Goal: Communication & Community: Share content

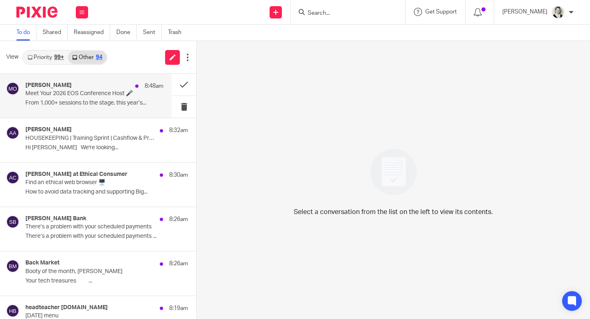
click at [110, 96] on p "Meet Your 2026 EOS Conference Host 🎤" at bounding box center [80, 93] width 111 height 7
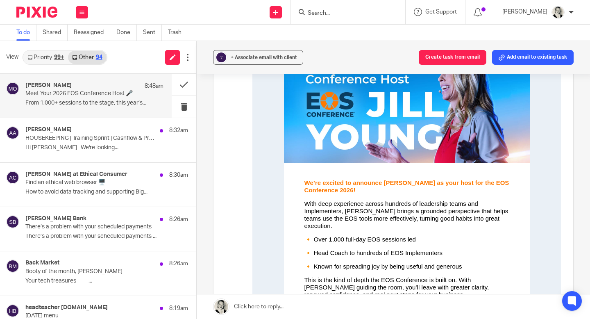
scroll to position [159, 0]
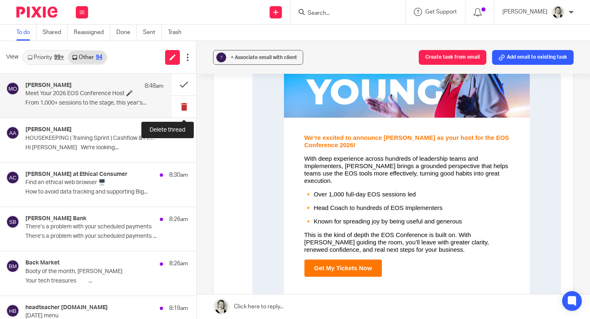
click at [189, 109] on button at bounding box center [184, 107] width 25 height 22
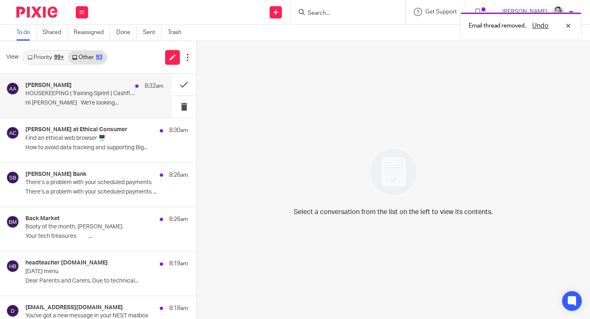
click at [144, 100] on p "Hi [PERSON_NAME] We're looking..." at bounding box center [94, 103] width 138 height 7
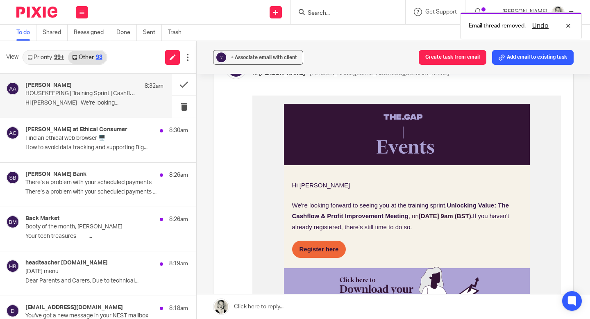
scroll to position [163, 0]
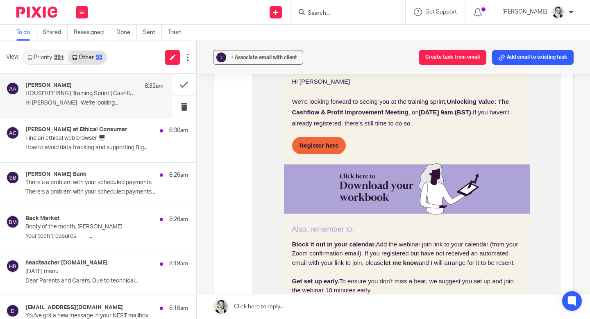
click at [318, 148] on strong "Register here" at bounding box center [319, 145] width 39 height 7
click at [184, 85] on button at bounding box center [184, 85] width 25 height 22
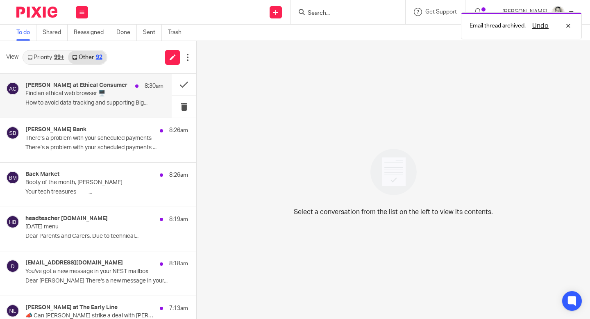
click at [128, 105] on p "How to avoid data tracking and supporting Big..." at bounding box center [94, 103] width 138 height 7
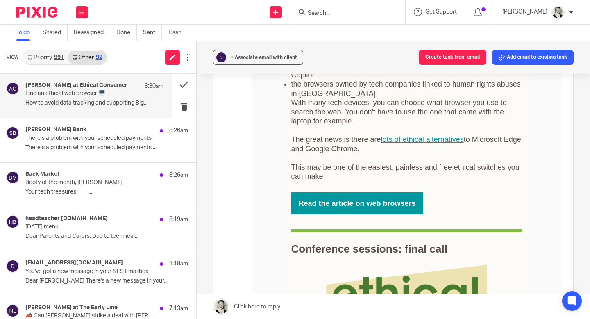
scroll to position [565, 0]
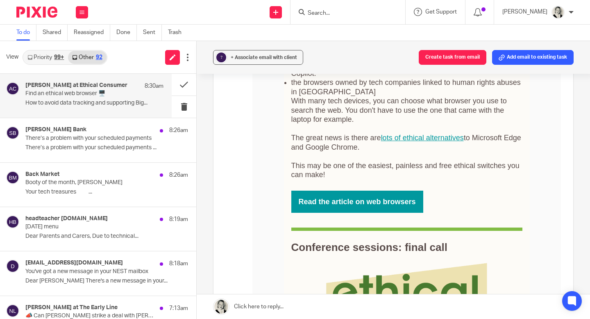
click at [399, 138] on link "lots of ethical alternatives" at bounding box center [422, 138] width 83 height 8
click at [184, 109] on button at bounding box center [184, 107] width 25 height 22
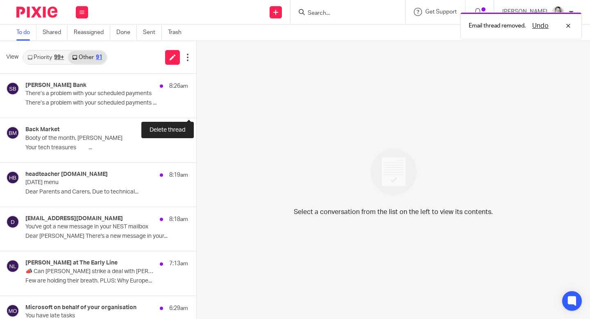
click at [196, 106] on button at bounding box center [199, 107] width 7 height 22
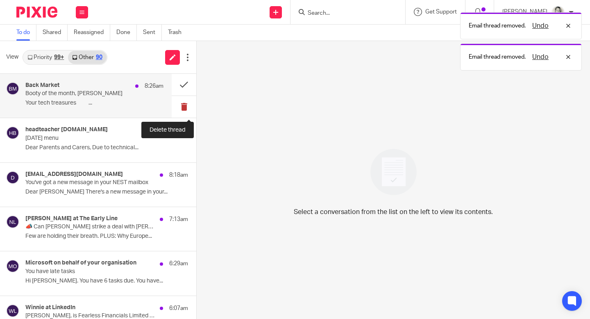
click at [185, 106] on button at bounding box center [184, 107] width 25 height 22
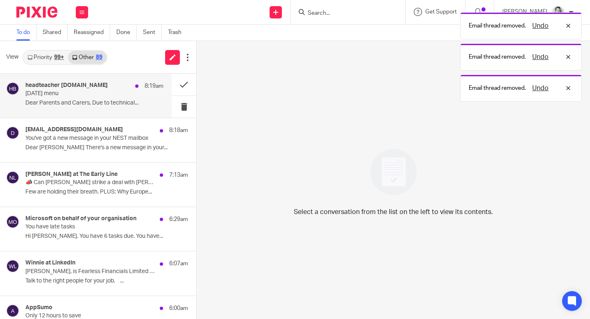
click at [121, 99] on div "headteacher battlefield-pri.glasgow.sch.uk 8:19am Today's menu Dear Parents and…" at bounding box center [94, 95] width 138 height 27
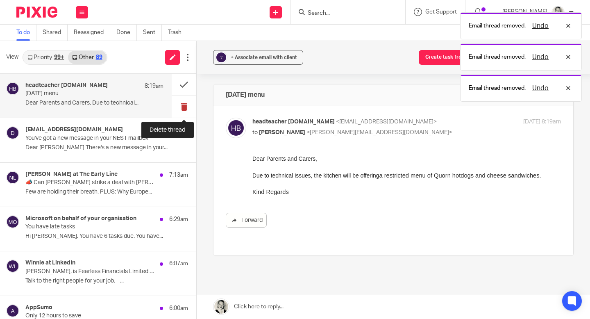
scroll to position [0, 0]
click at [184, 104] on button at bounding box center [184, 107] width 25 height 22
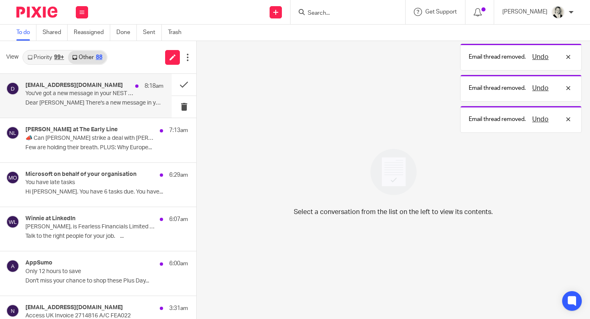
click at [128, 99] on div "do_not_reply@nestpensions.org.uk 8:18am You've got a new message in your NEST m…" at bounding box center [94, 95] width 138 height 27
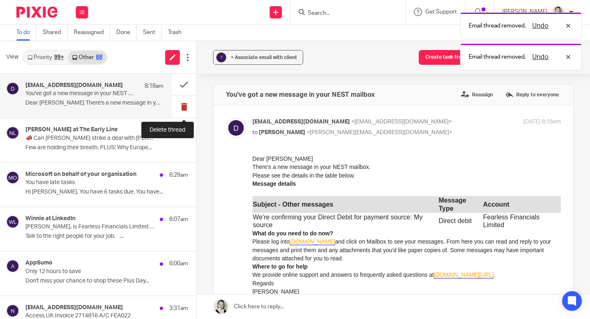
click at [186, 105] on button at bounding box center [184, 107] width 25 height 22
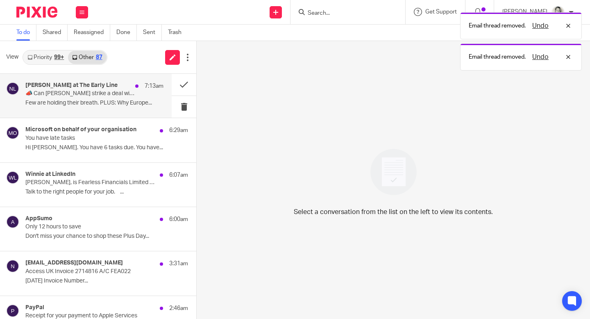
click at [125, 99] on div "Neil at The Early Line 7:13am 📣 Can Trump strike a deal with Putin? Few are hol…" at bounding box center [94, 95] width 138 height 27
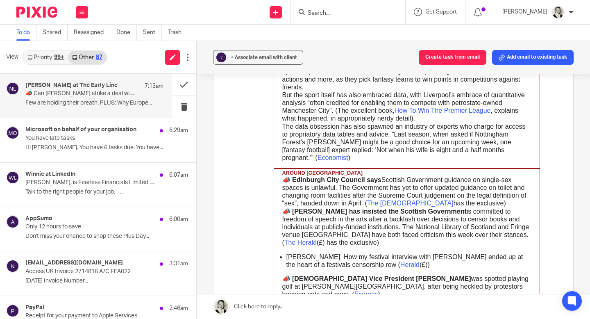
scroll to position [1519, 0]
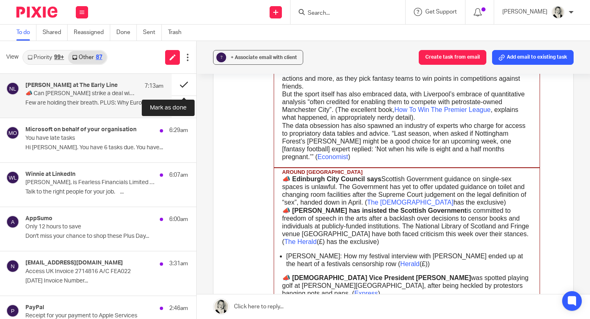
click at [182, 82] on button at bounding box center [184, 85] width 25 height 22
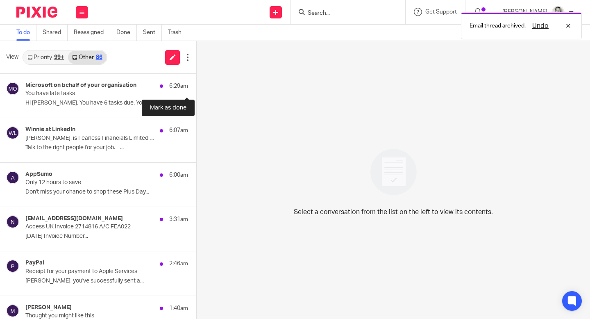
click at [196, 82] on button at bounding box center [199, 85] width 7 height 22
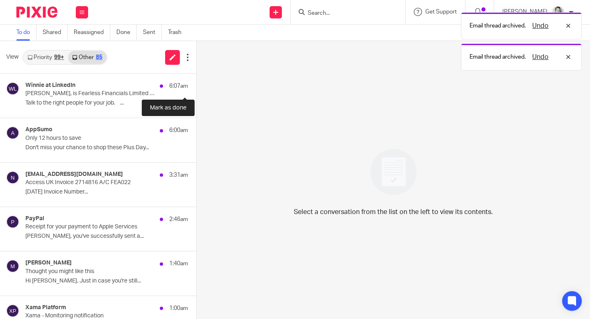
click at [196, 82] on button at bounding box center [199, 85] width 7 height 22
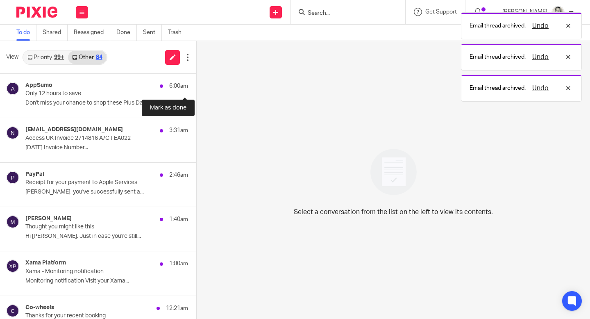
click at [196, 82] on button at bounding box center [199, 85] width 7 height 22
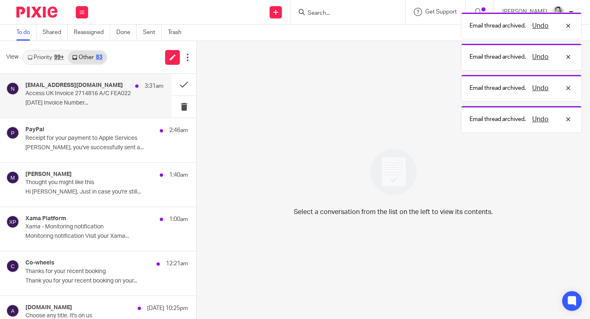
click at [106, 95] on p "Access UK Invoice 2714816 A/C FEA022" at bounding box center [80, 93] width 111 height 7
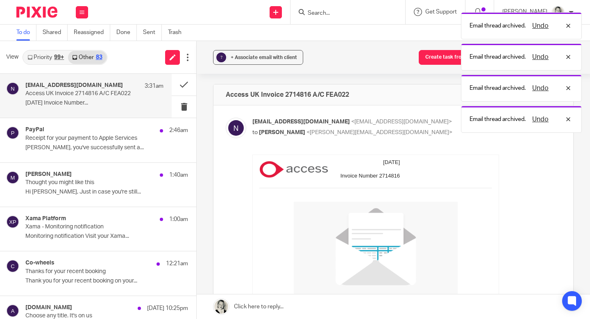
scroll to position [272, 0]
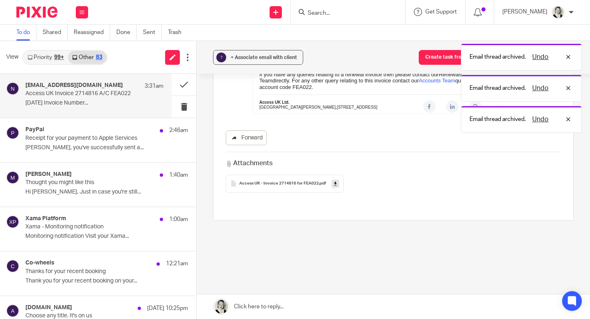
click at [262, 139] on link "Forward" at bounding box center [246, 137] width 41 height 15
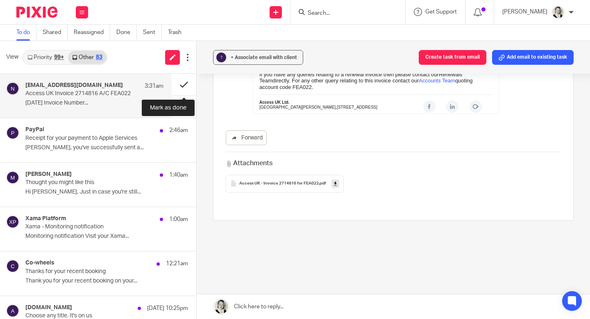
click at [184, 87] on button at bounding box center [184, 85] width 25 height 22
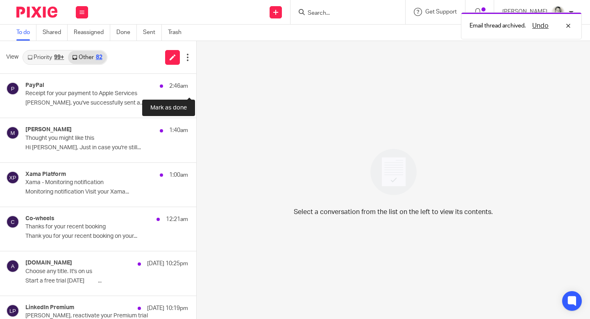
click at [196, 87] on button at bounding box center [199, 85] width 7 height 22
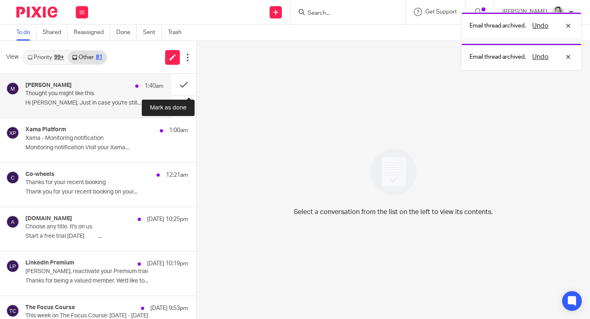
click at [107, 97] on div "Matt 1:40am Thought you might like this Hi Gillian, Just in case you're still..." at bounding box center [94, 95] width 138 height 27
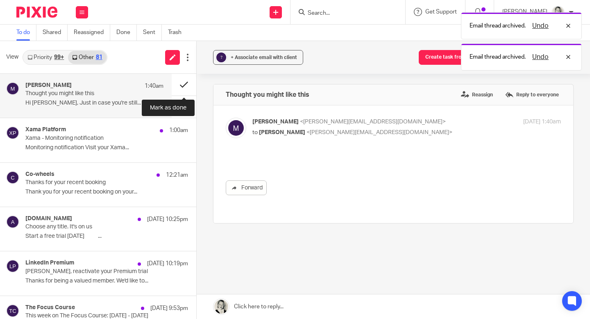
scroll to position [0, 0]
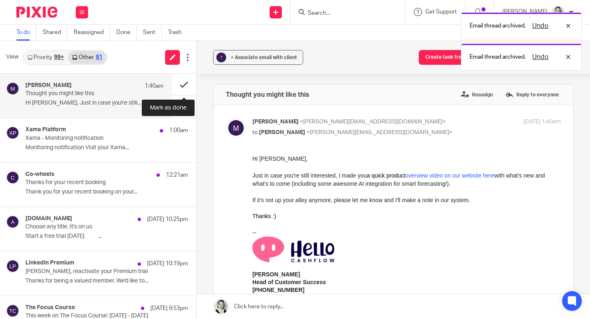
click at [183, 84] on button at bounding box center [184, 85] width 25 height 22
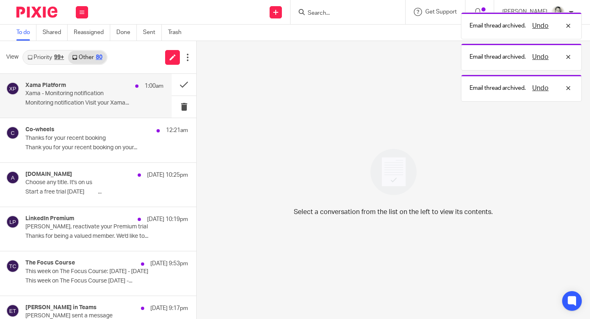
click at [124, 98] on div "Xama Platform 1:00am Xama - Monitoring notification Monitoring notification Vis…" at bounding box center [94, 95] width 138 height 27
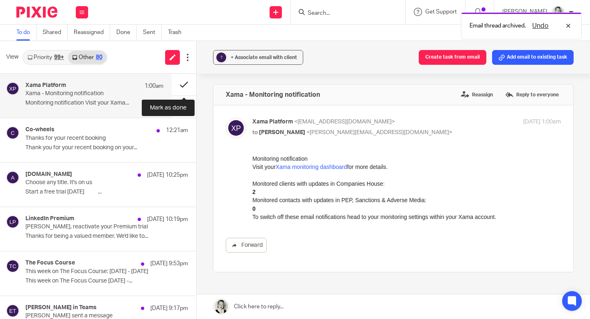
click at [182, 84] on button at bounding box center [184, 85] width 25 height 22
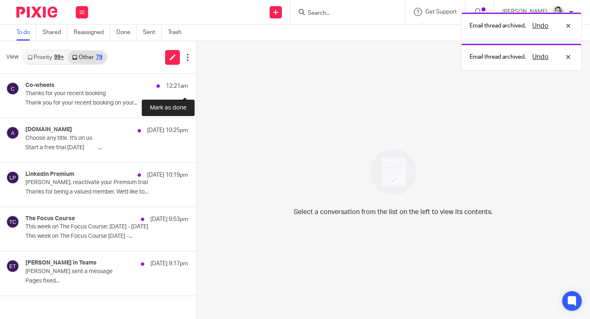
click at [196, 84] on button at bounding box center [199, 85] width 7 height 22
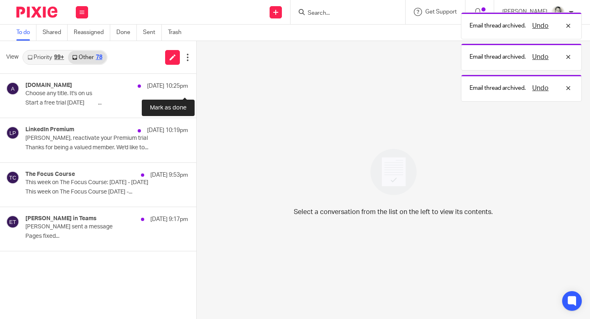
click at [196, 84] on button at bounding box center [199, 85] width 7 height 22
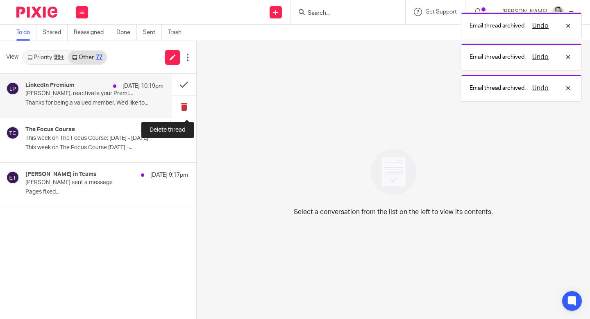
click at [182, 107] on button at bounding box center [184, 107] width 25 height 22
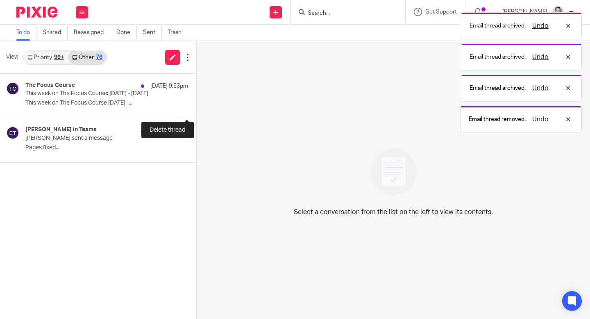
click at [196, 107] on button at bounding box center [199, 107] width 7 height 22
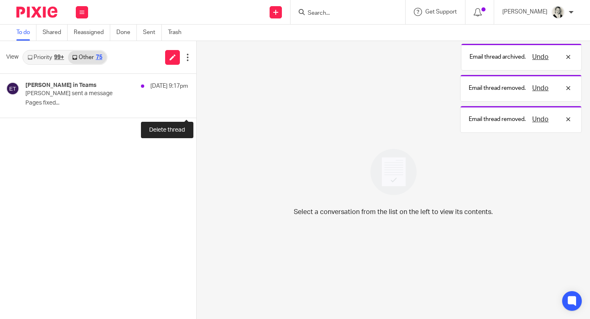
click at [196, 107] on button at bounding box center [199, 107] width 7 height 22
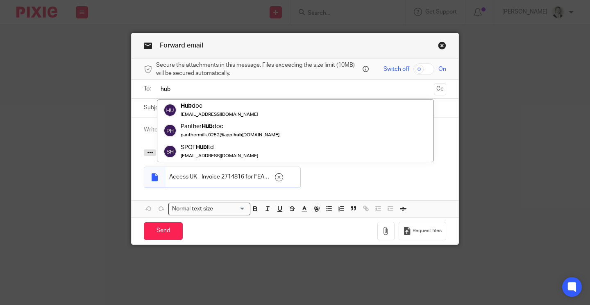
type input "hub"
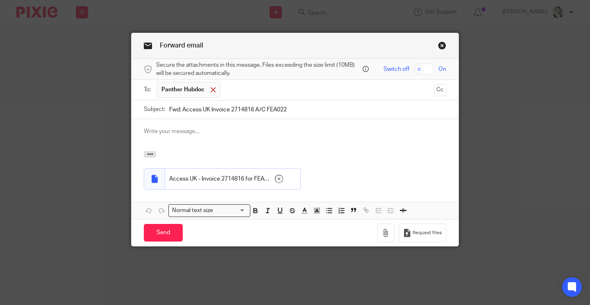
click at [218, 91] on div at bounding box center [213, 90] width 9 height 12
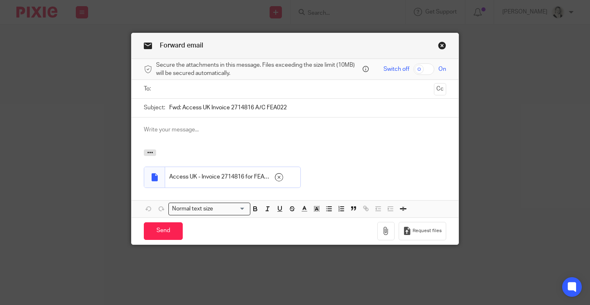
click at [217, 91] on input "text" at bounding box center [295, 88] width 272 height 9
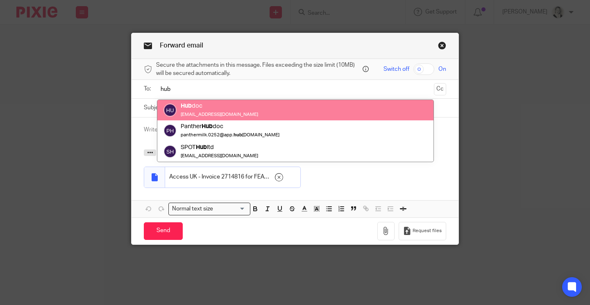
type input "hub"
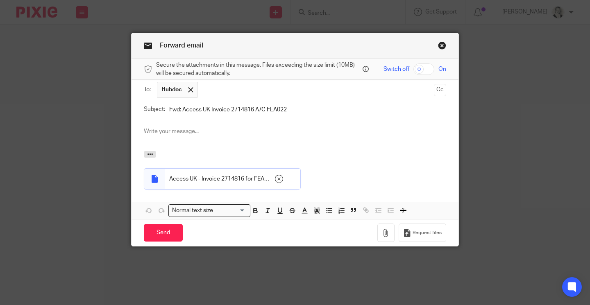
click at [158, 248] on div "Forward email Secure the attachments in this message. Files exceeding the size …" at bounding box center [295, 152] width 590 height 305
click at [158, 239] on input "Send" at bounding box center [163, 233] width 39 height 18
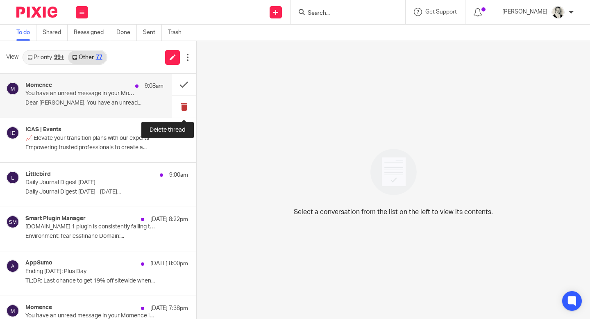
click at [185, 107] on button at bounding box center [184, 107] width 25 height 22
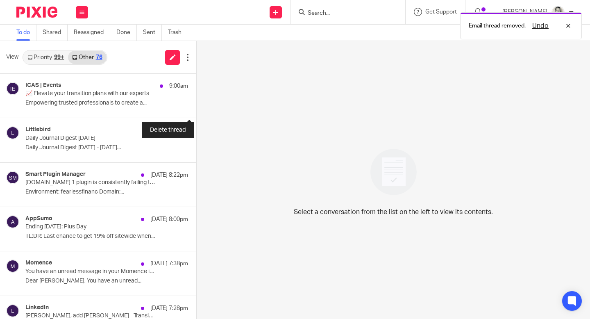
click at [196, 107] on button at bounding box center [199, 107] width 7 height 22
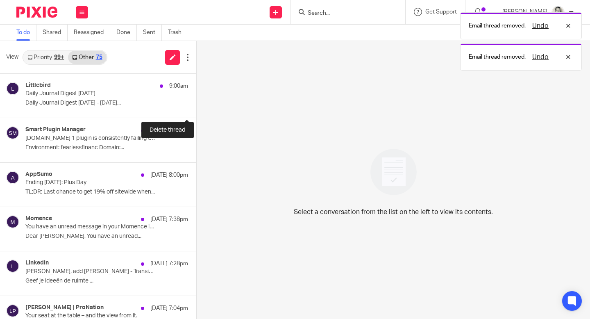
click at [196, 107] on button at bounding box center [199, 107] width 7 height 22
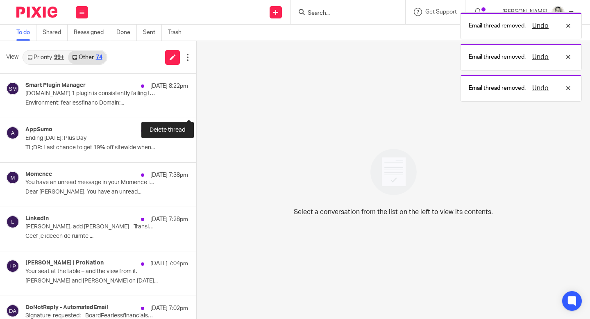
click at [196, 107] on button at bounding box center [199, 107] width 7 height 22
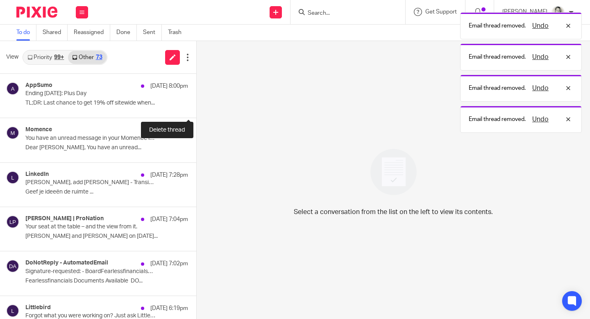
click at [196, 107] on button at bounding box center [199, 107] width 7 height 22
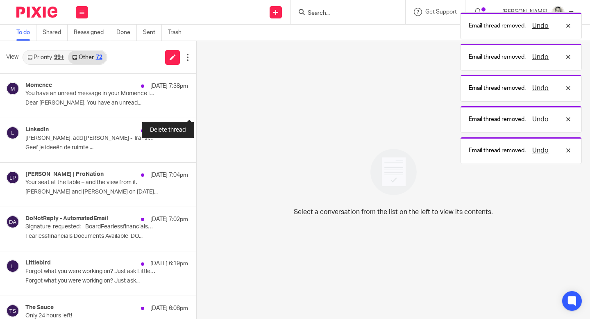
click at [196, 107] on button at bounding box center [199, 107] width 7 height 22
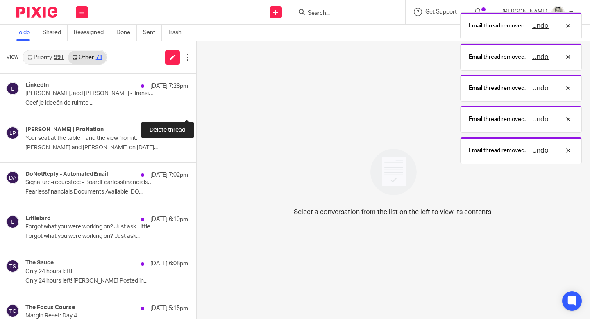
click at [196, 107] on button at bounding box center [199, 107] width 7 height 22
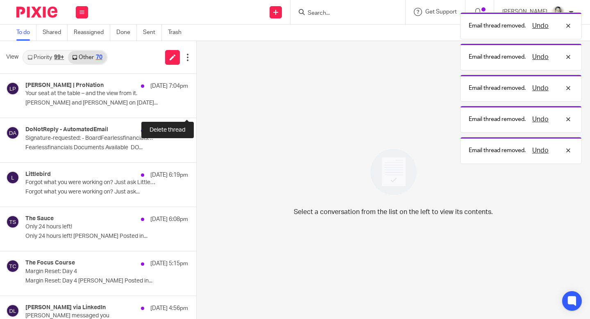
click at [196, 107] on button at bounding box center [199, 107] width 7 height 22
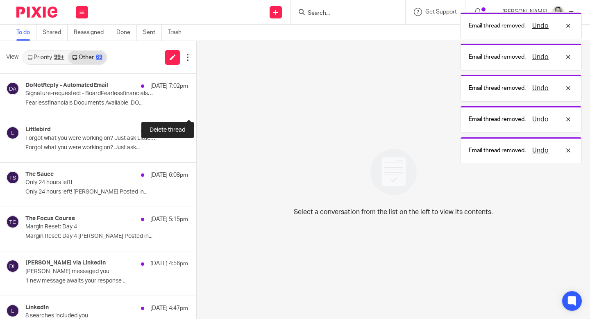
click at [196, 107] on button at bounding box center [199, 107] width 7 height 22
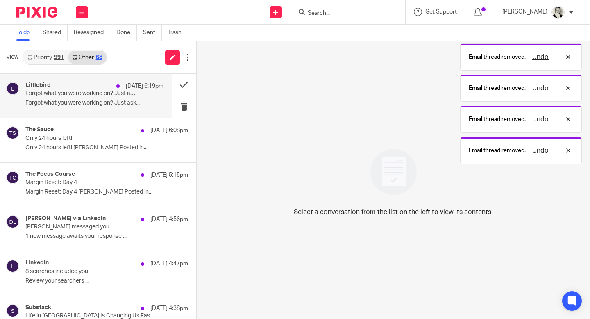
click at [121, 102] on p "Forgot what you were working on? Just ask..." at bounding box center [94, 103] width 138 height 7
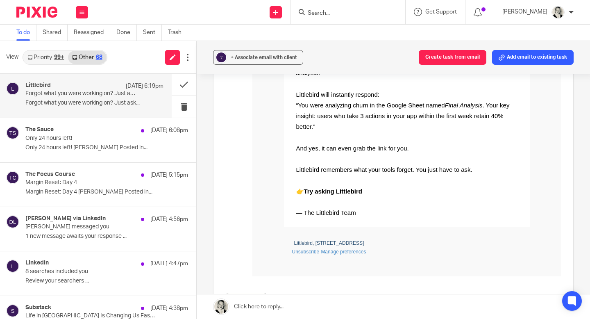
scroll to position [336, 0]
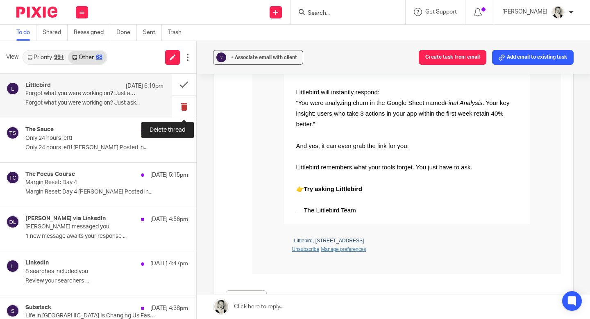
click at [180, 101] on button at bounding box center [184, 107] width 25 height 22
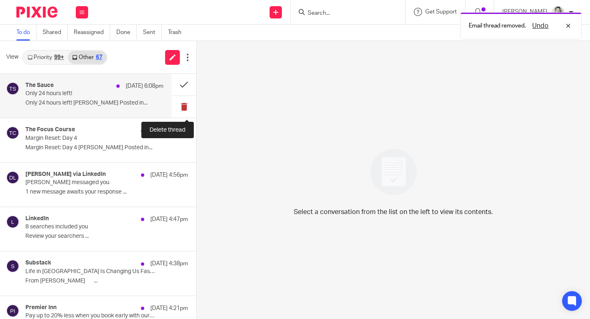
click at [182, 105] on button at bounding box center [184, 107] width 25 height 22
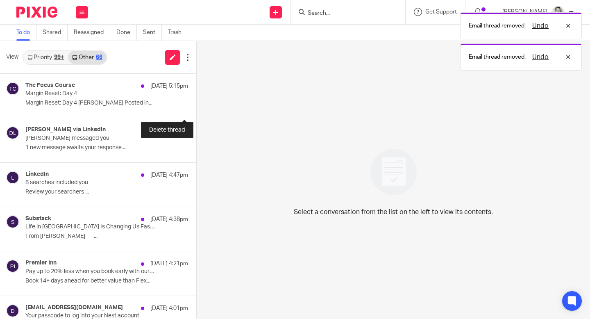
click at [196, 105] on button at bounding box center [199, 107] width 7 height 22
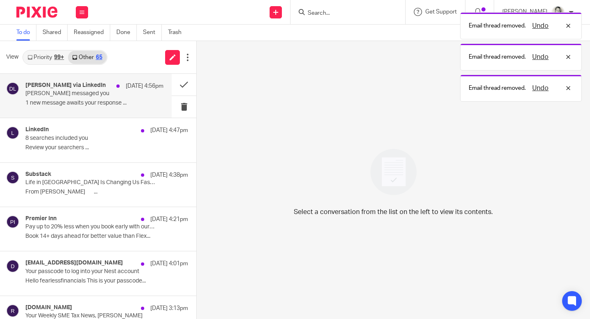
click at [127, 96] on p "David just messaged you" at bounding box center [80, 93] width 111 height 7
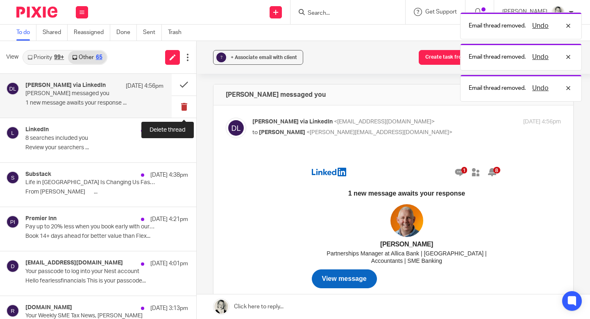
scroll to position [0, 0]
click at [184, 105] on button at bounding box center [184, 107] width 25 height 22
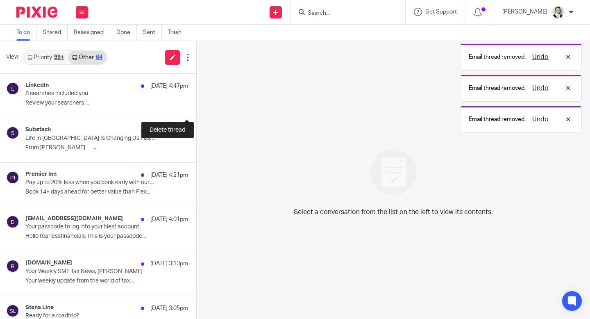
click at [196, 105] on button at bounding box center [199, 107] width 7 height 22
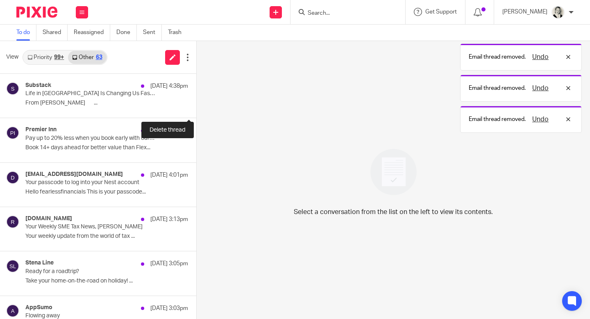
click at [196, 105] on button at bounding box center [199, 107] width 7 height 22
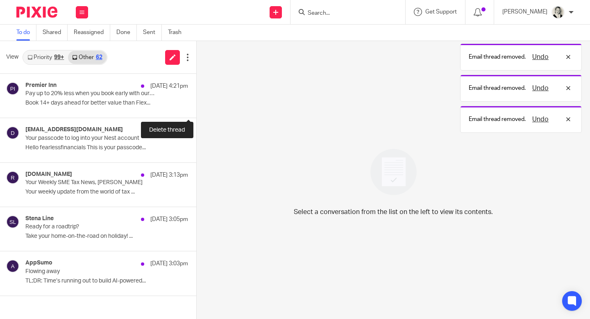
click at [196, 105] on button at bounding box center [199, 107] width 7 height 22
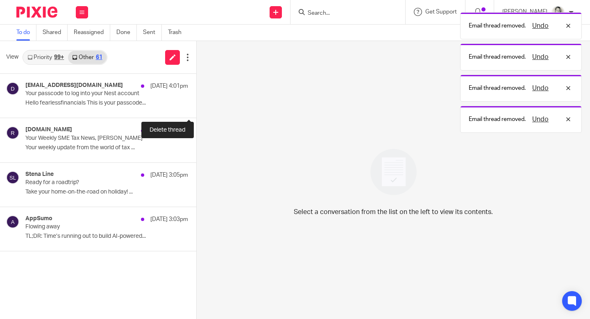
click at [196, 105] on button at bounding box center [199, 107] width 7 height 22
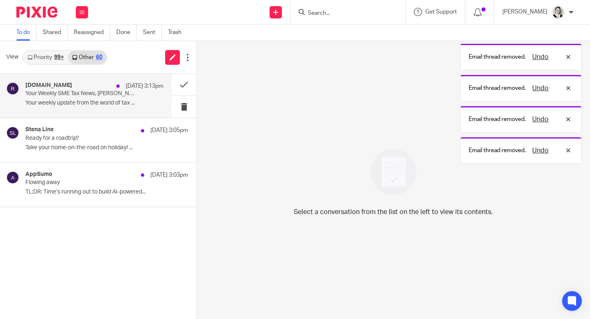
click at [121, 98] on div "RossMartin.co.uk 14 Aug 3:13pm Your Weekly SME Tax News, Gillian Your weekly up…" at bounding box center [94, 95] width 138 height 27
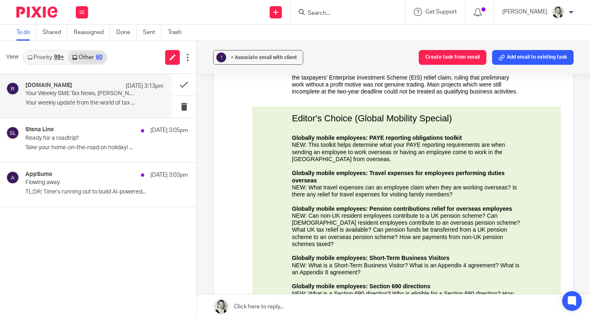
scroll to position [883, 0]
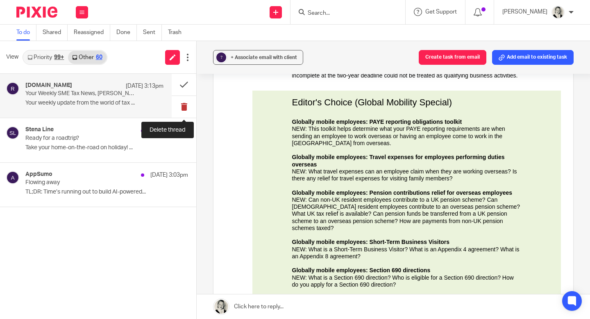
click at [184, 105] on button at bounding box center [184, 107] width 25 height 22
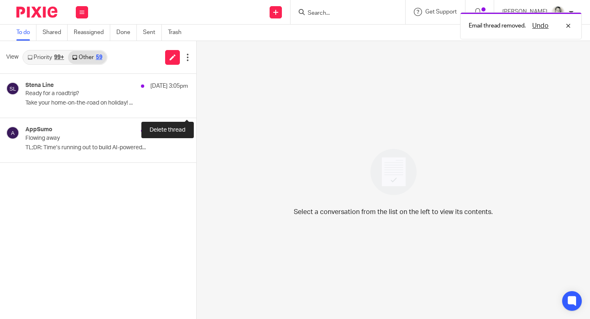
click at [196, 105] on button at bounding box center [199, 107] width 7 height 22
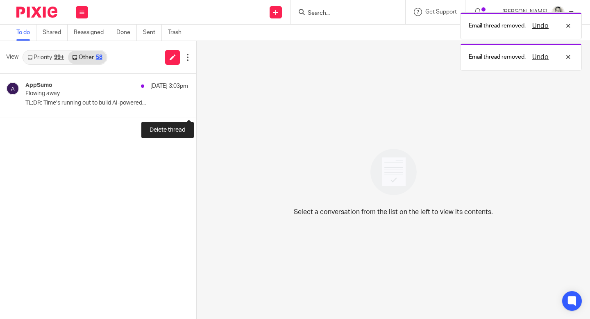
click at [196, 105] on button at bounding box center [199, 107] width 7 height 22
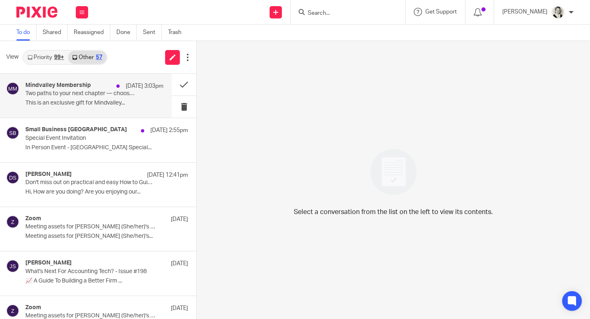
click at [129, 103] on p "This is an exclusive gift for Mindvalley..." at bounding box center [94, 103] width 138 height 7
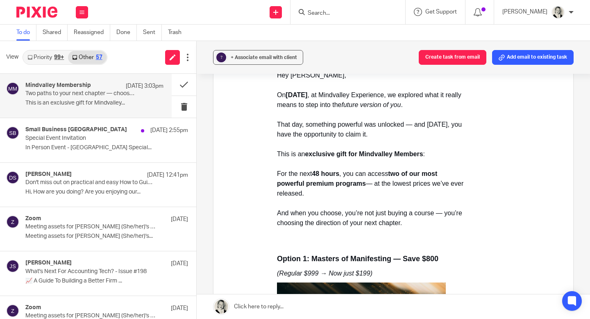
scroll to position [191, 0]
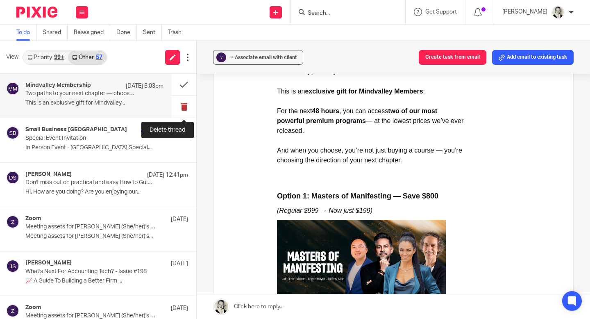
click at [187, 105] on button at bounding box center [184, 107] width 25 height 22
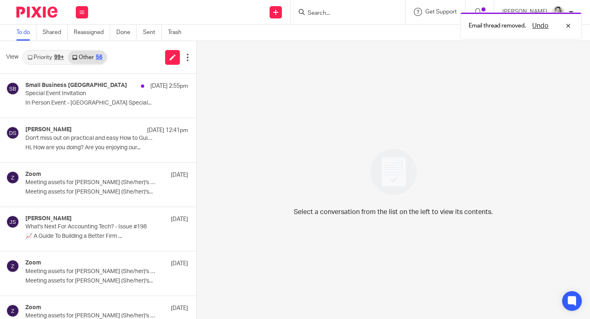
drag, startPoint x: 187, startPoint y: 105, endPoint x: 199, endPoint y: 105, distance: 12.3
click at [227, 109] on div "View Priority 99+ Other 56 Small Business Britain [DATE] 2:55pm Special Event I…" at bounding box center [295, 180] width 590 height 278
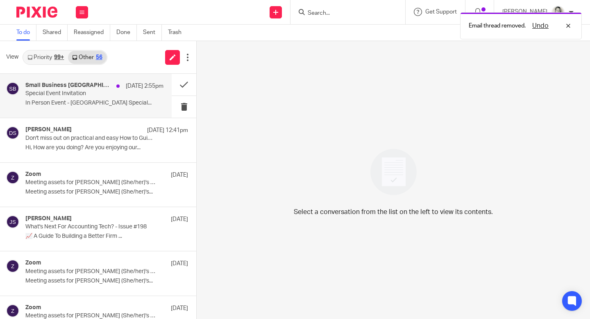
click at [147, 98] on div "Small Business [GEOGRAPHIC_DATA] [DATE] 2:55pm Special Event Invitation In Pers…" at bounding box center [94, 95] width 138 height 27
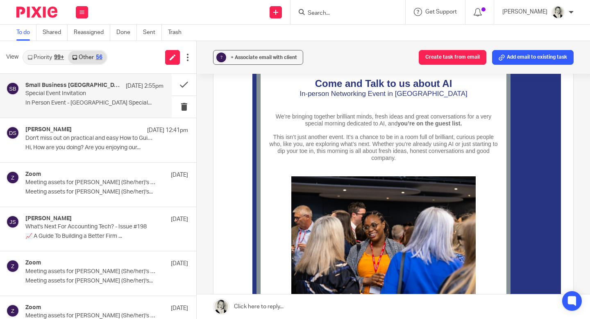
scroll to position [311, 0]
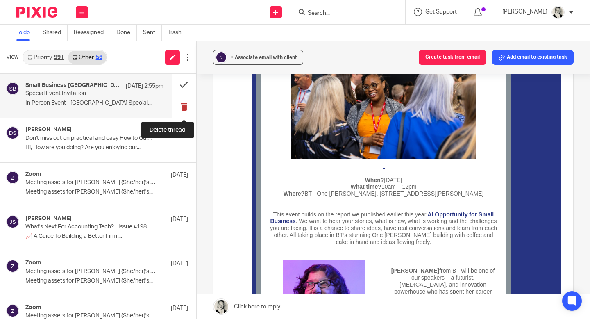
click at [186, 107] on button at bounding box center [184, 107] width 25 height 22
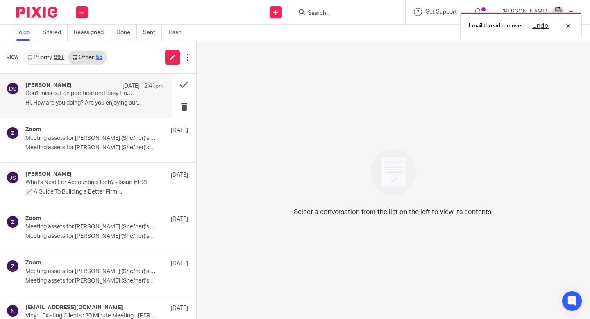
click at [86, 104] on p "Hi, How are you doing? Are you enjoying our..." at bounding box center [94, 103] width 138 height 7
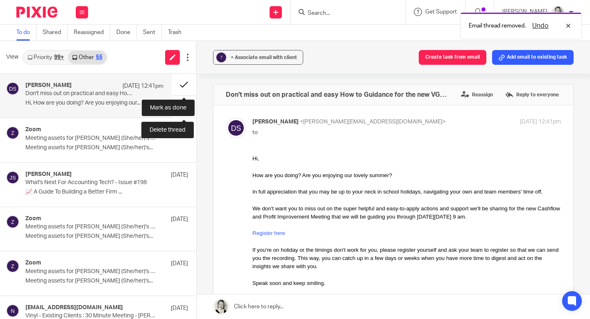
scroll to position [0, 0]
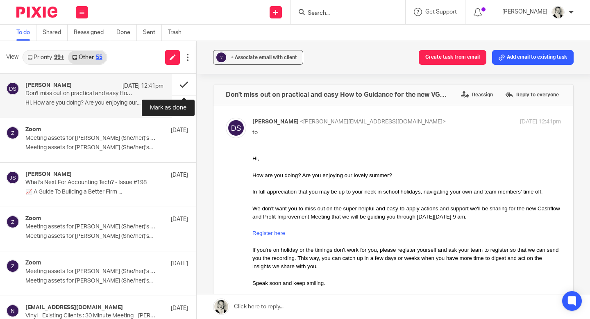
click at [187, 80] on button at bounding box center [184, 85] width 25 height 22
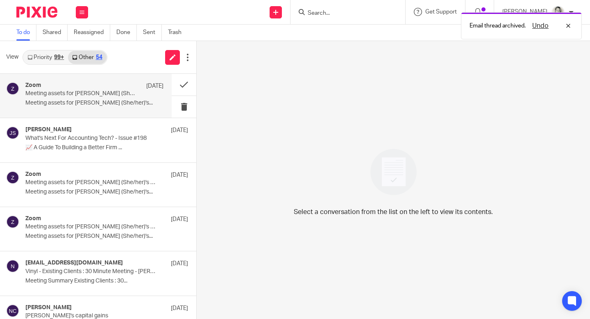
click at [115, 87] on div "Zoom [DATE]" at bounding box center [94, 86] width 138 height 8
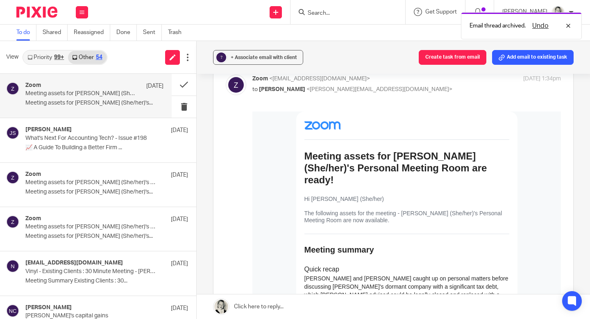
scroll to position [153, 0]
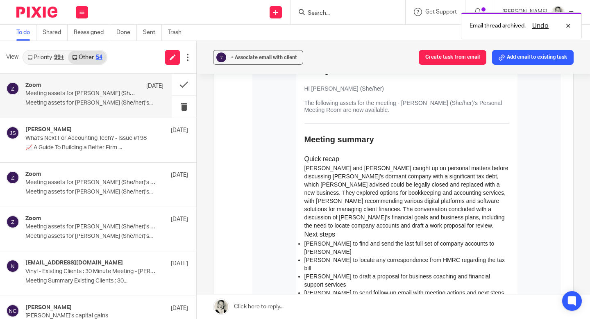
click at [50, 57] on link "Priority 99+" at bounding box center [45, 57] width 45 height 13
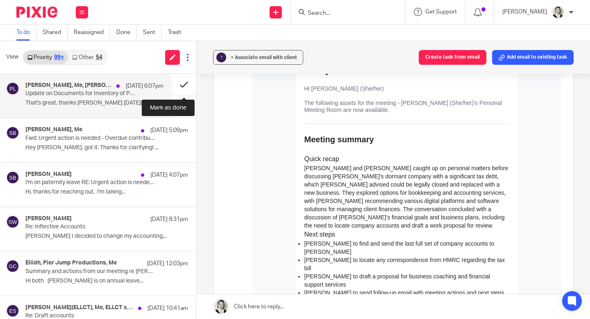
click at [186, 83] on button at bounding box center [184, 85] width 25 height 22
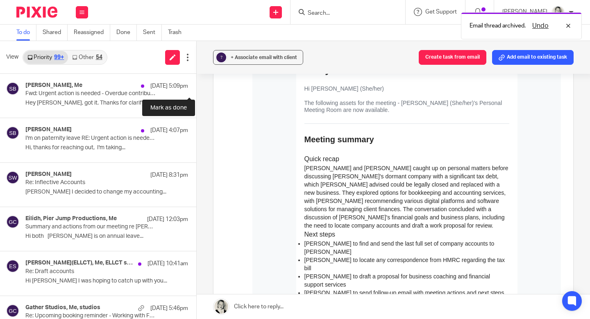
click at [196, 83] on button at bounding box center [199, 85] width 7 height 22
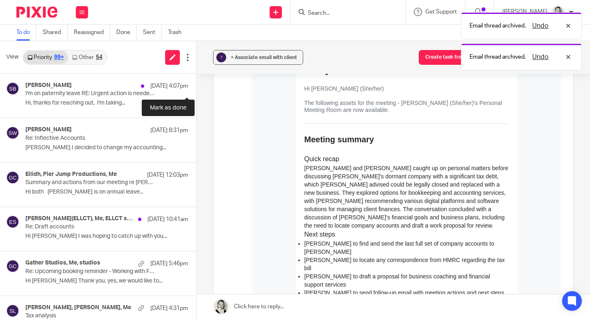
click at [196, 83] on button at bounding box center [199, 85] width 7 height 22
